Goal: Information Seeking & Learning: Learn about a topic

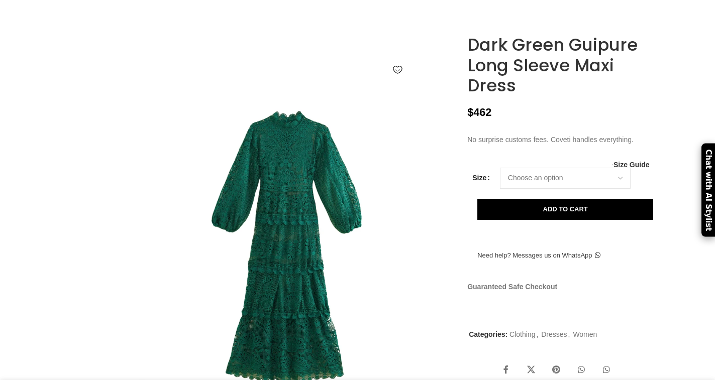
scroll to position [151, 0]
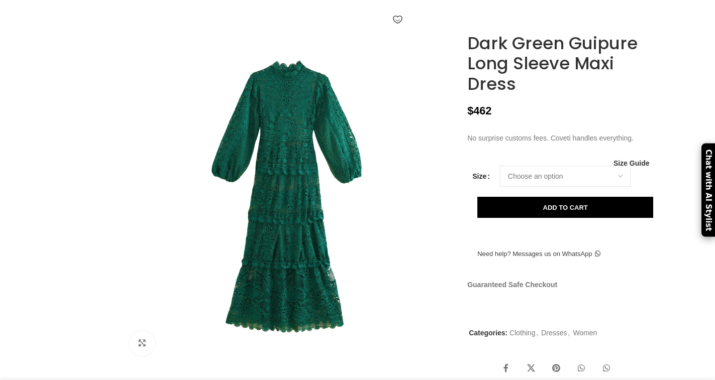
click at [294, 180] on img at bounding box center [285, 251] width 543 height 814
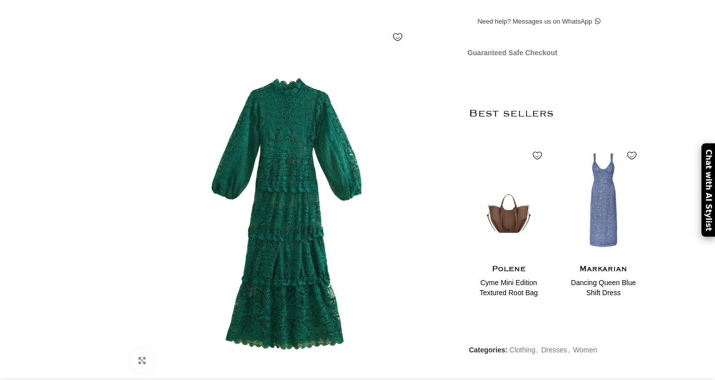
click at [294, 180] on img at bounding box center [285, 269] width 543 height 814
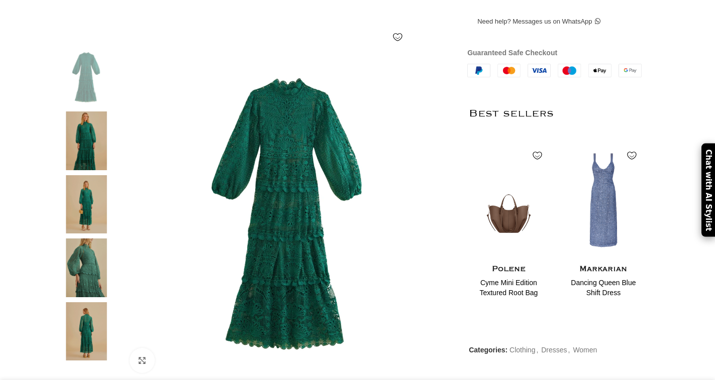
click at [294, 180] on img at bounding box center [288, 214] width 333 height 333
click at [294, 180] on figure at bounding box center [288, 214] width 333 height 333
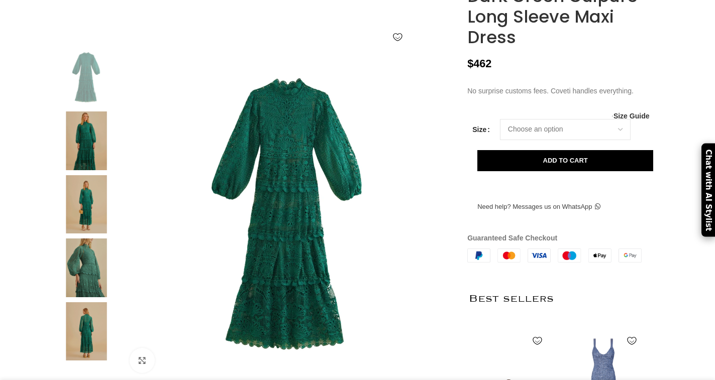
click at [84, 159] on img at bounding box center [86, 141] width 61 height 59
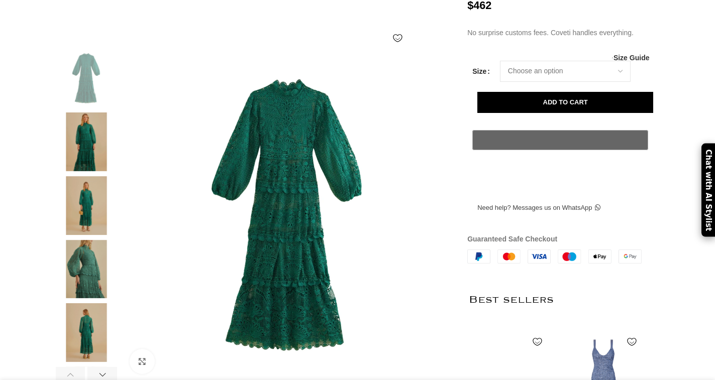
scroll to position [0, 106]
click at [77, 213] on img at bounding box center [86, 205] width 61 height 59
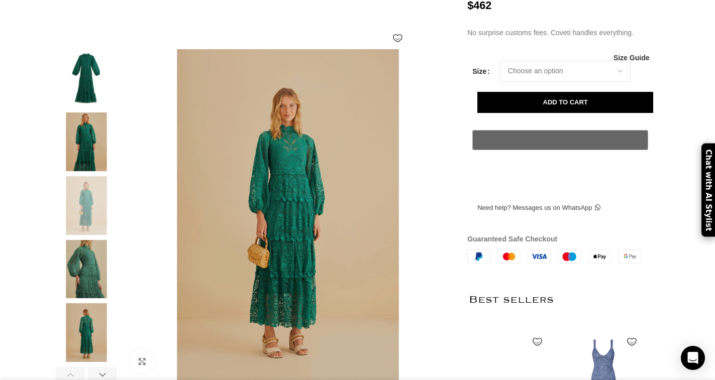
click at [88, 281] on img at bounding box center [86, 269] width 61 height 59
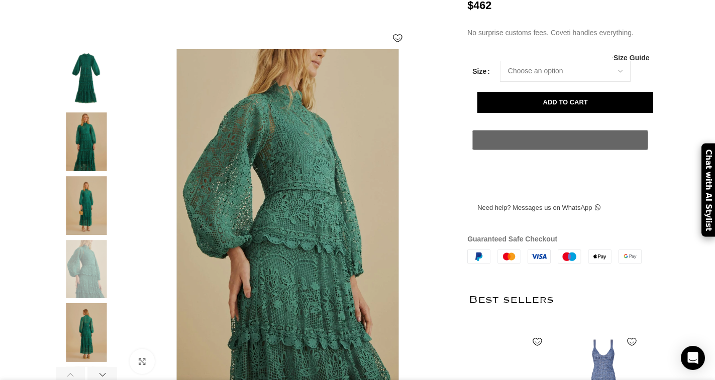
click at [88, 336] on img at bounding box center [86, 332] width 61 height 59
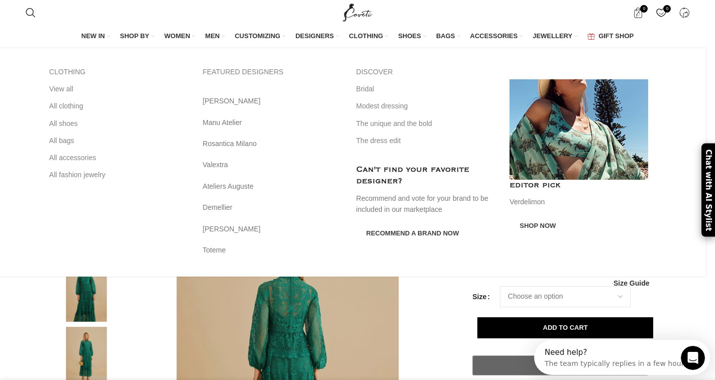
scroll to position [0, 212]
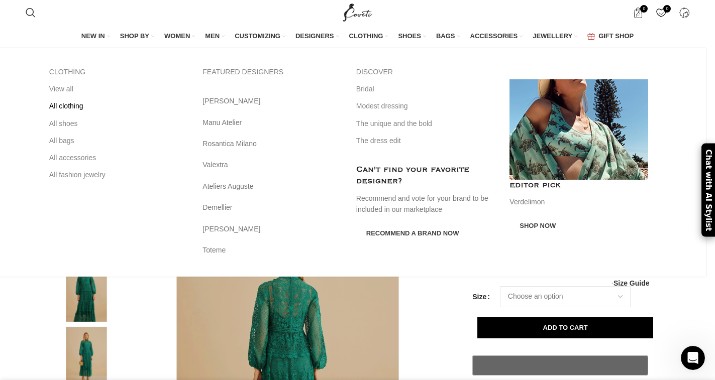
click at [81, 105] on link "All clothing" at bounding box center [118, 105] width 139 height 17
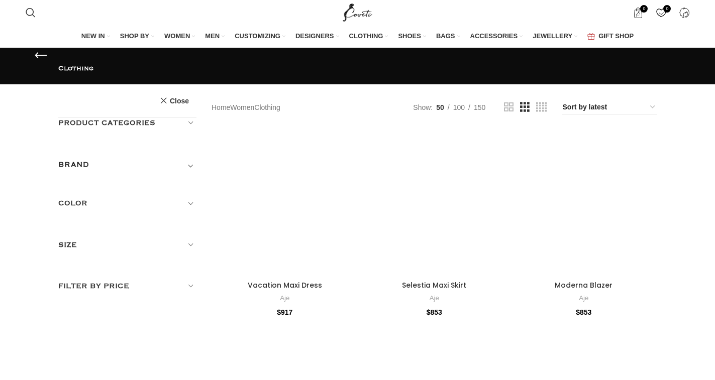
drag, startPoint x: 0, startPoint y: 0, endPoint x: 25, endPoint y: 143, distance: 144.9
